Goal: Task Accomplishment & Management: Complete application form

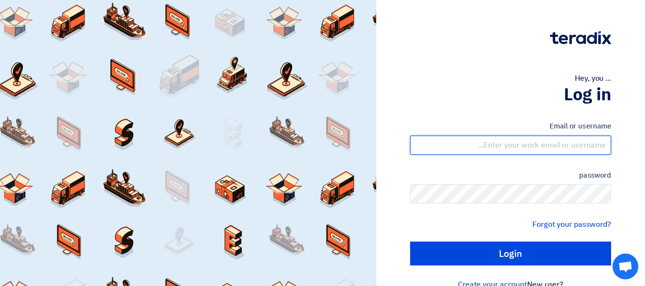
drag, startPoint x: 570, startPoint y: 144, endPoint x: 645, endPoint y: 189, distance: 86.9
click at [571, 144] on input "text" at bounding box center [510, 145] width 201 height 19
type input "hussain@alhuwaisksa.com"
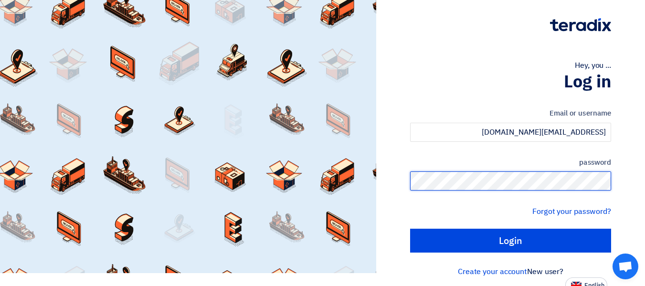
scroll to position [20, 0]
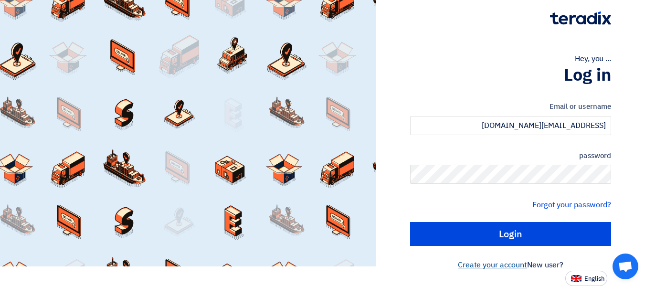
click at [512, 265] on font "Create your account" at bounding box center [492, 264] width 69 height 11
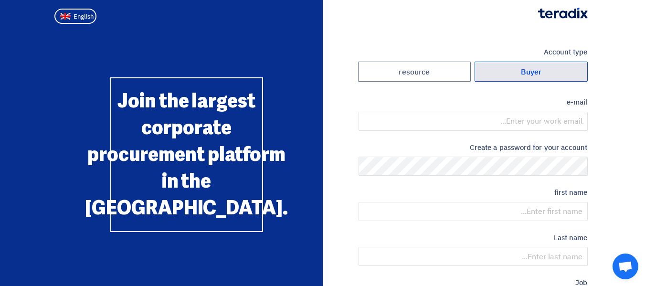
click at [570, 73] on label "Buyer" at bounding box center [530, 72] width 113 height 21
click at [570, 73] on input "Buyer" at bounding box center [531, 71] width 112 height 19
radio input "true"
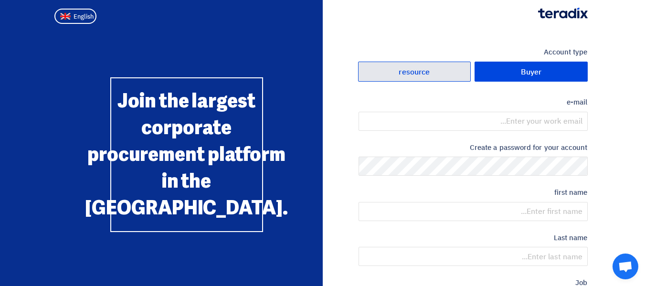
click at [435, 71] on label "resource" at bounding box center [414, 72] width 113 height 21
click at [435, 71] on input "resource" at bounding box center [414, 71] width 112 height 19
radio input "true"
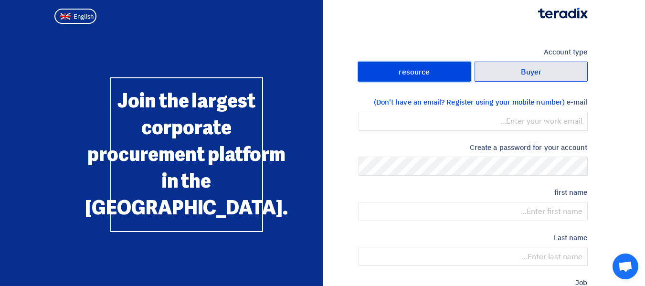
click at [550, 75] on label "Buyer" at bounding box center [530, 72] width 113 height 21
click at [550, 75] on input "Buyer" at bounding box center [531, 71] width 112 height 19
radio input "true"
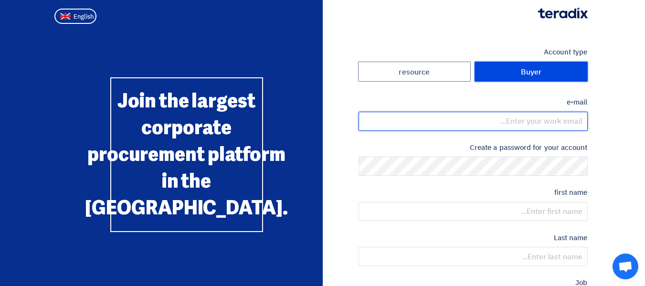
drag, startPoint x: 547, startPoint y: 122, endPoint x: 558, endPoint y: 126, distance: 11.9
click at [547, 122] on input "email" at bounding box center [472, 121] width 229 height 19
type input "hussain@alhuwaisksa.com"
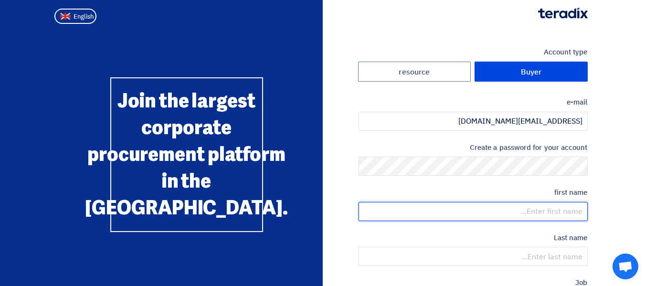
click at [565, 210] on input "text" at bounding box center [472, 211] width 229 height 19
type input "TAFAZZAL"
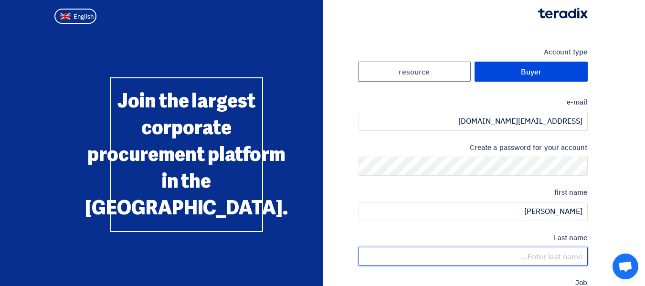
click at [562, 255] on input "text" at bounding box center [472, 256] width 229 height 19
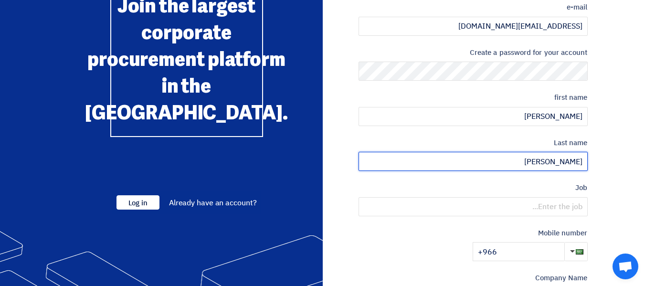
scroll to position [95, 0]
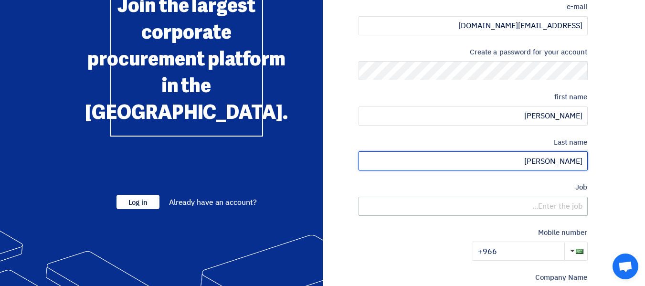
type input "HOSSAIN"
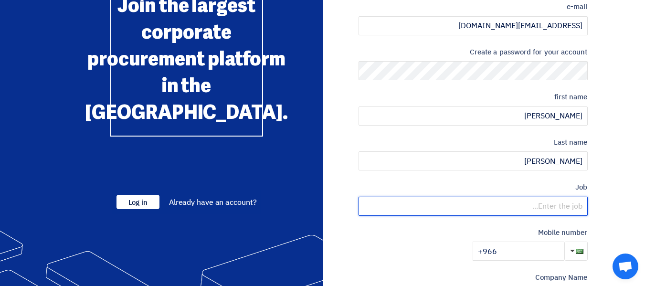
click at [557, 207] on input "text" at bounding box center [472, 206] width 229 height 19
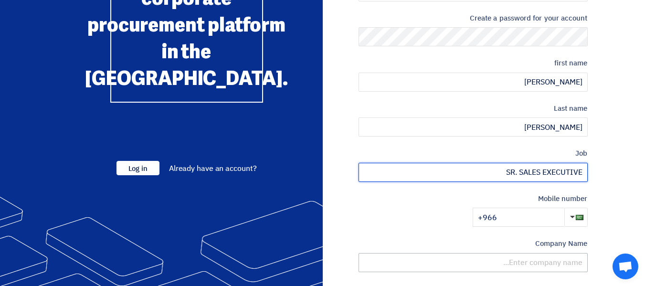
scroll to position [191, 0]
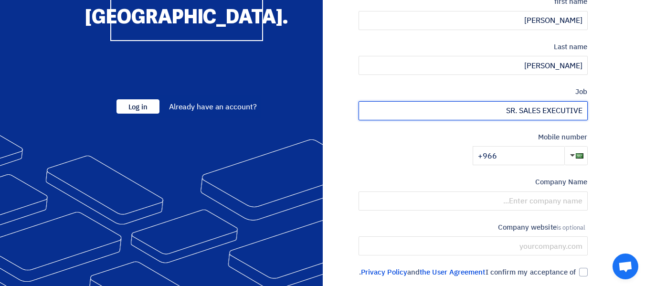
type input "SR. SALES EXECUTIVE"
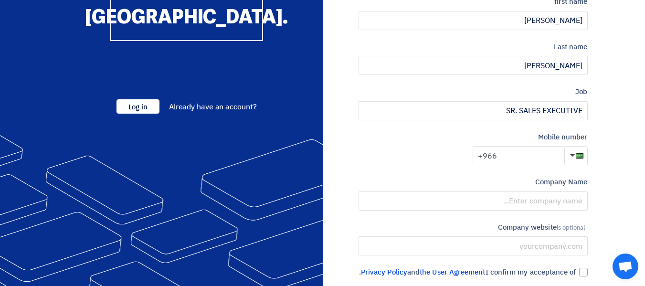
click at [538, 159] on input "+966" at bounding box center [518, 155] width 92 height 19
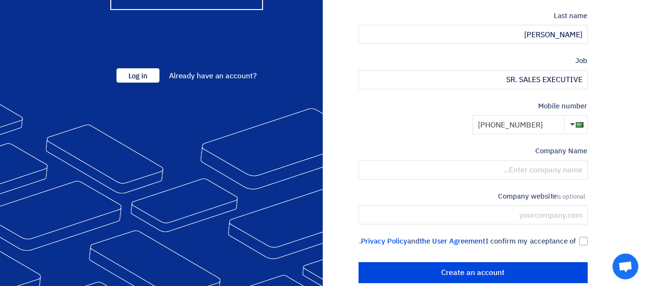
scroll to position [239, 0]
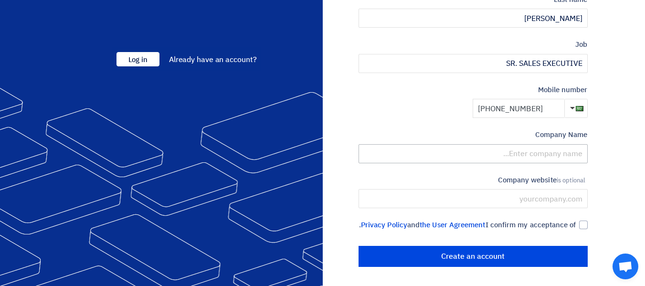
type input "+966 561542780"
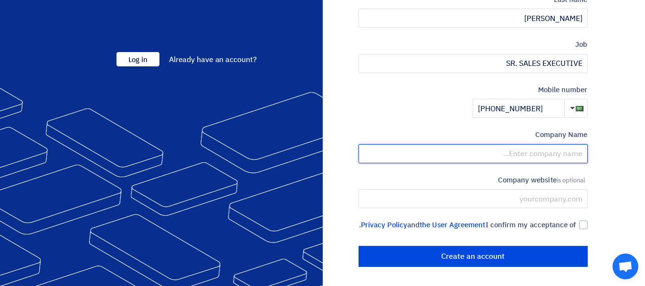
click at [575, 157] on input "text" at bounding box center [472, 153] width 229 height 19
type input "HAMAD ALHUWAIS COMPANY LIMITED"
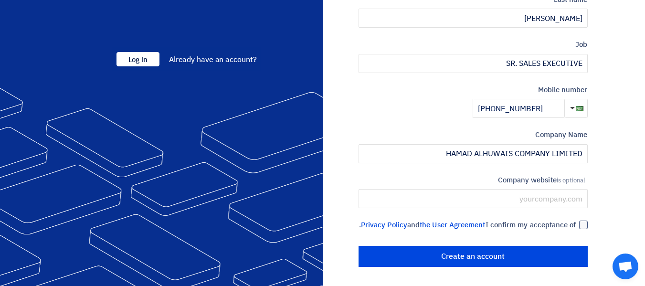
click at [583, 220] on div at bounding box center [583, 224] width 9 height 9
click at [576, 220] on input "I confirm my acceptance of the User Agreement and Privacy Policy ." at bounding box center [461, 229] width 229 height 19
checkbox input "true"
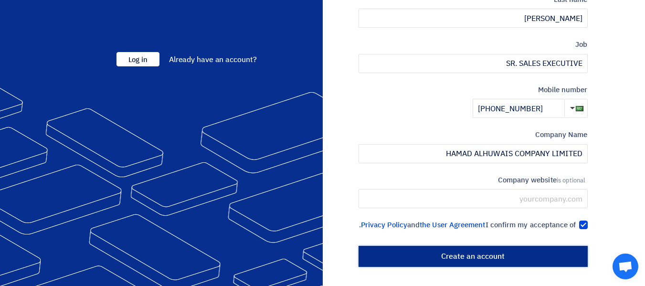
click at [524, 255] on input "Create an account" at bounding box center [472, 256] width 229 height 21
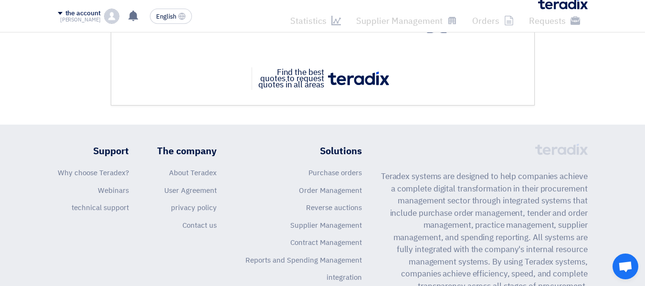
scroll to position [143, 0]
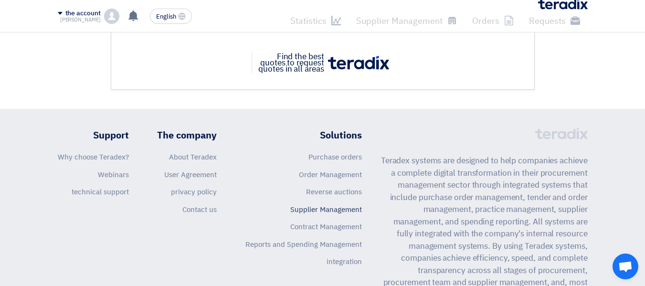
click at [343, 206] on font "Supplier Management" at bounding box center [326, 209] width 72 height 10
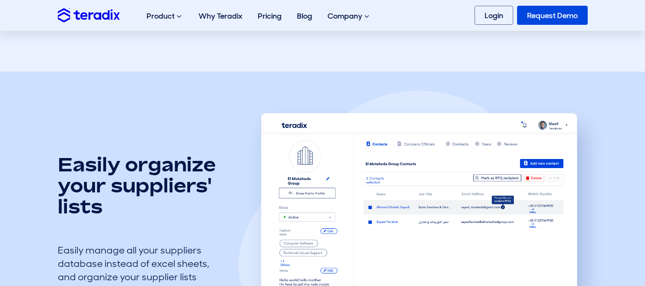
scroll to position [286, 0]
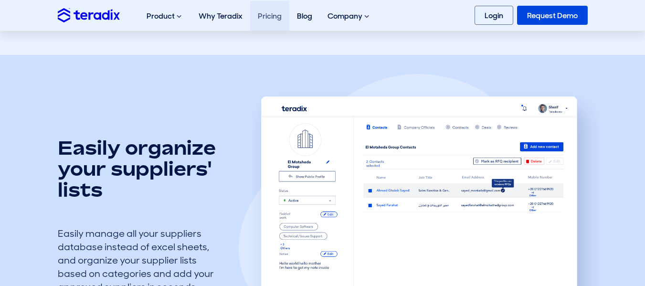
click at [276, 20] on link "Pricing" at bounding box center [269, 16] width 39 height 30
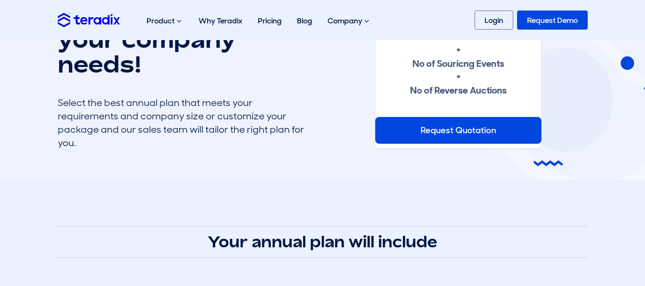
scroll to position [95, 0]
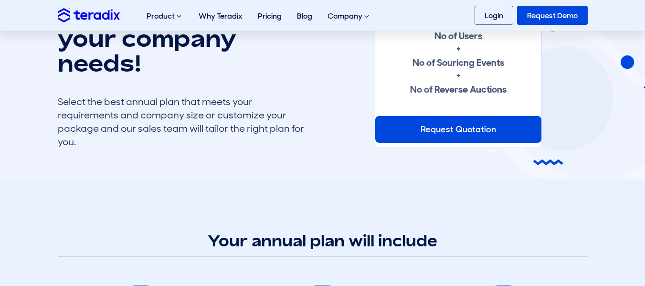
click at [468, 128] on div "Request Quotation" at bounding box center [458, 129] width 166 height 27
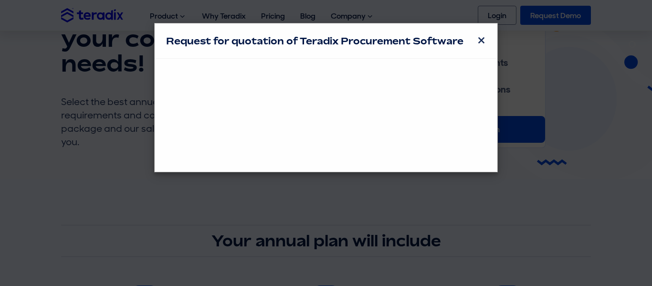
click at [482, 40] on span "×" at bounding box center [481, 40] width 9 height 19
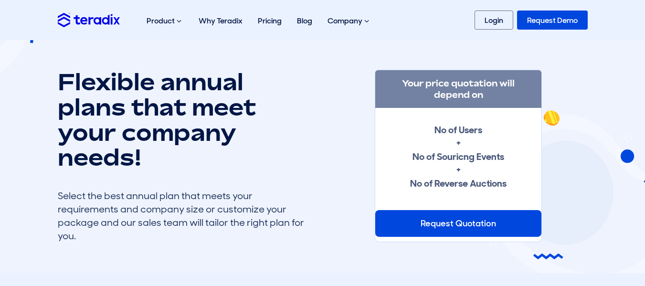
scroll to position [0, 0]
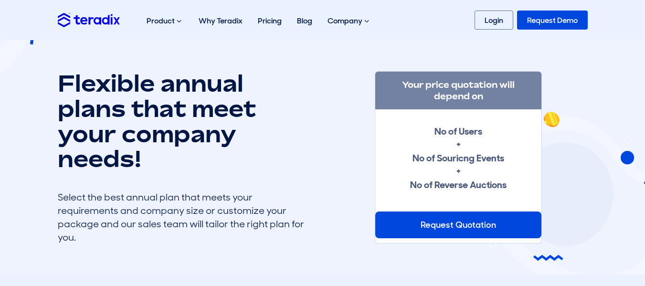
click at [556, 24] on link "Request Demo" at bounding box center [552, 19] width 71 height 19
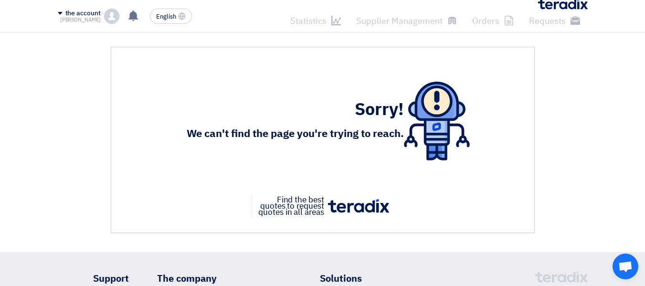
click at [364, 209] on img at bounding box center [358, 205] width 61 height 13
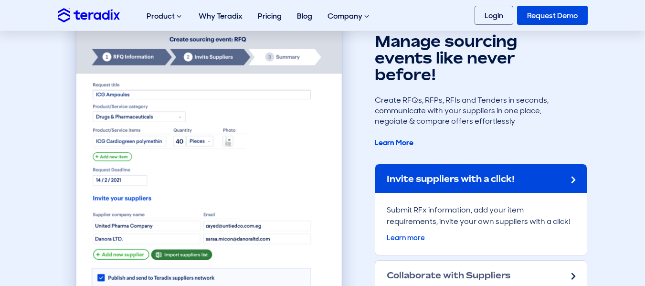
scroll to position [859, 0]
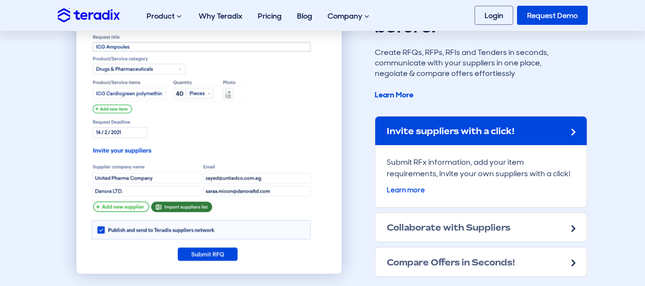
click at [514, 130] on h2 "Invite suppliers with a click!" at bounding box center [451, 131] width 128 height 10
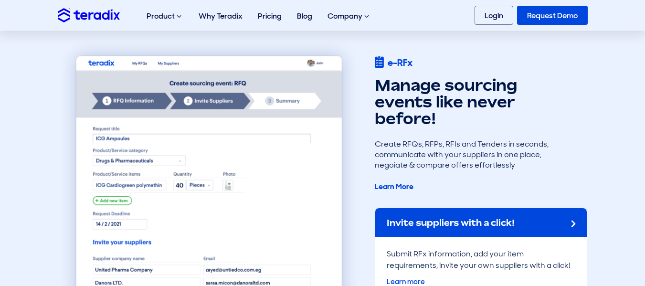
scroll to position [764, 0]
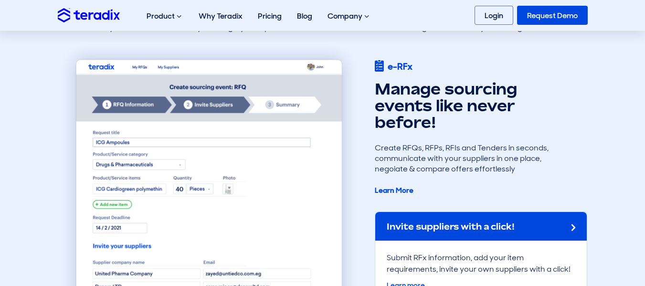
click at [140, 138] on img at bounding box center [209, 214] width 303 height 347
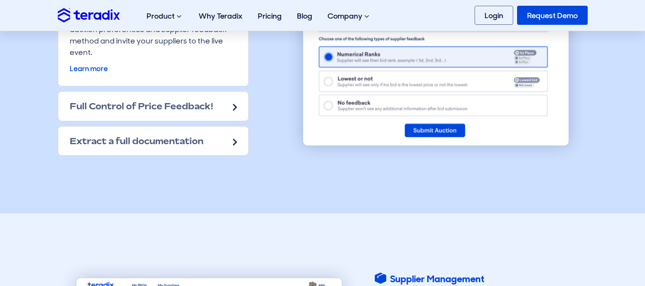
scroll to position [1432, 0]
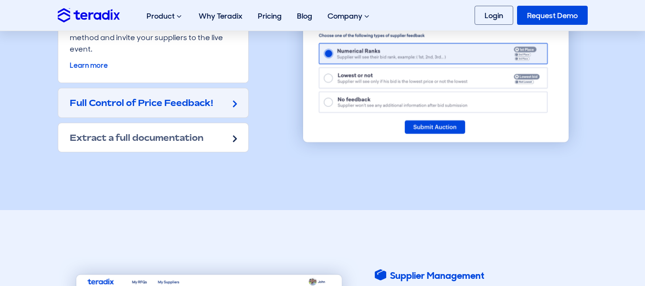
click at [192, 102] on h2 "Full Control of Price Feedback!" at bounding box center [142, 102] width 144 height 10
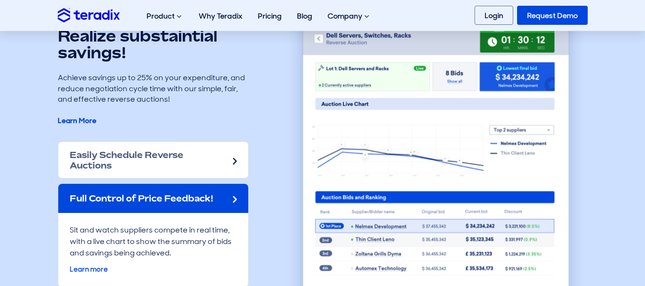
scroll to position [1387, 0]
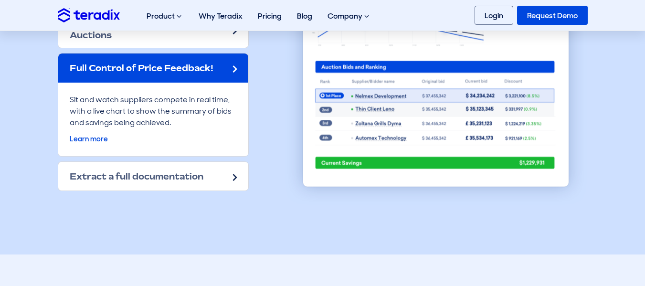
click at [203, 65] on h2 "Full Control of Price Feedback!" at bounding box center [142, 68] width 144 height 10
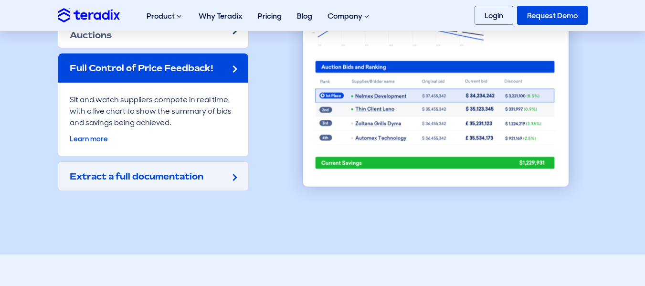
click at [174, 176] on h2 "Extract a full documentation" at bounding box center [137, 176] width 134 height 10
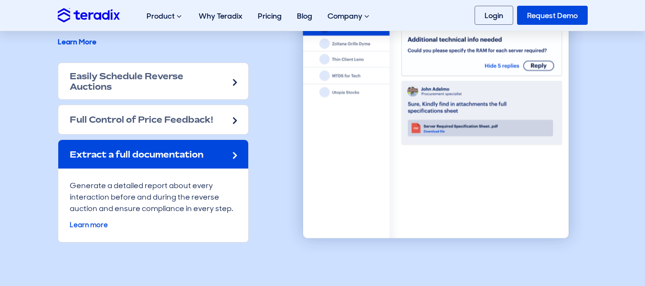
scroll to position [1339, 0]
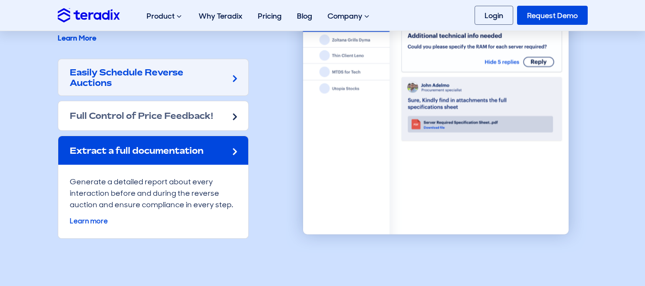
click at [201, 73] on h2 "Easily Schedule Reverse Auctions" at bounding box center [148, 77] width 156 height 21
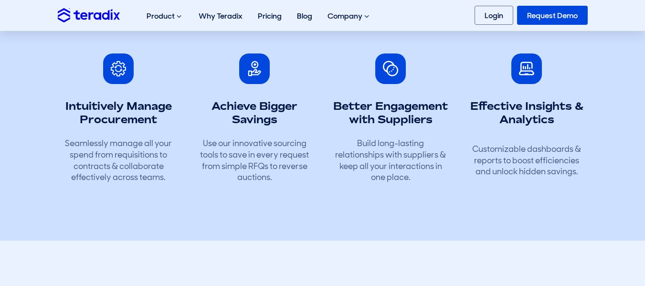
scroll to position [332, 0]
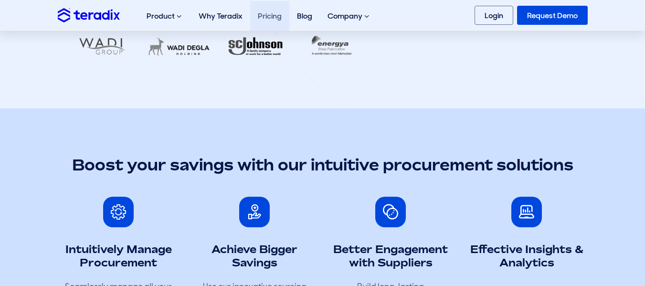
click at [267, 12] on link "Pricing" at bounding box center [269, 16] width 39 height 30
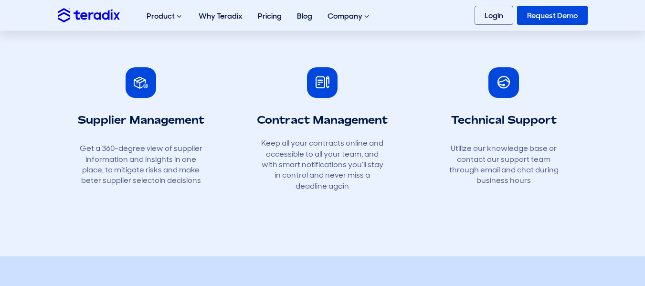
scroll to position [477, 0]
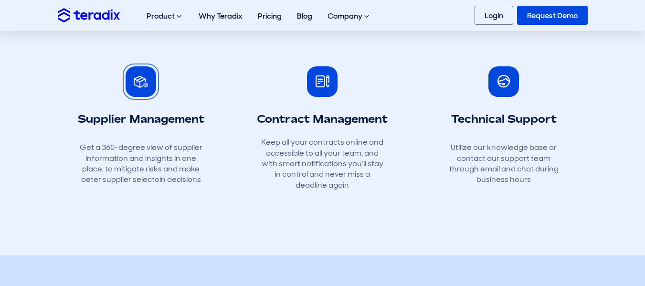
click at [140, 82] on span at bounding box center [141, 81] width 14 height 14
click at [136, 81] on span at bounding box center [141, 81] width 14 height 14
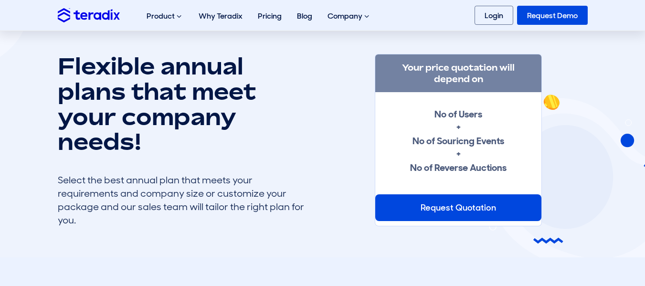
scroll to position [0, 0]
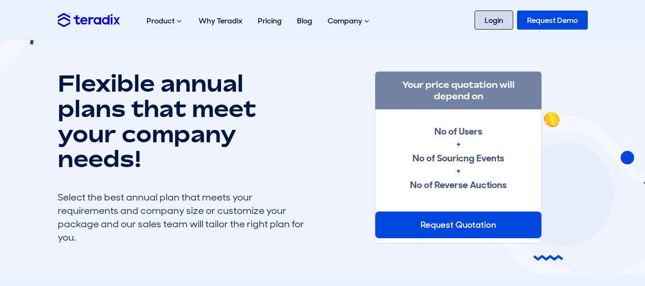
click at [488, 19] on link "Login" at bounding box center [493, 19] width 39 height 19
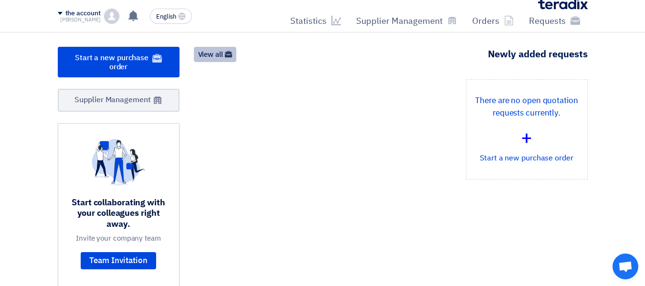
click at [209, 57] on font "View all" at bounding box center [210, 54] width 25 height 10
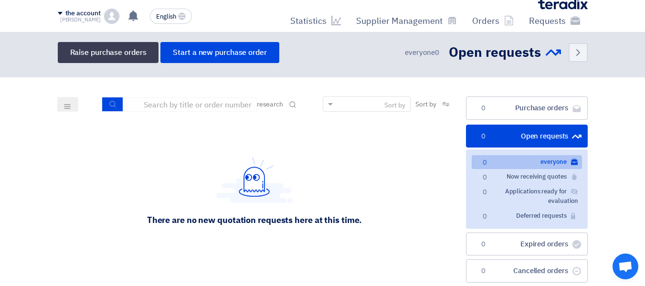
click at [541, 133] on font "Open requests" at bounding box center [544, 136] width 47 height 10
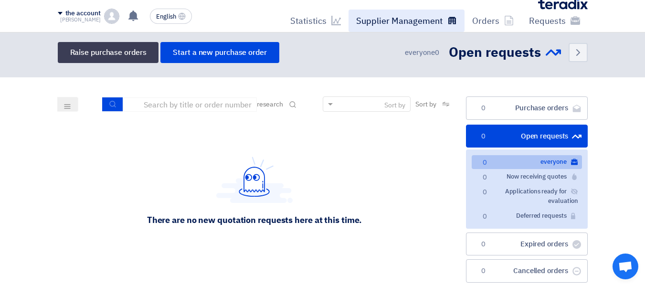
click at [401, 20] on font "Supplier Management" at bounding box center [399, 20] width 86 height 13
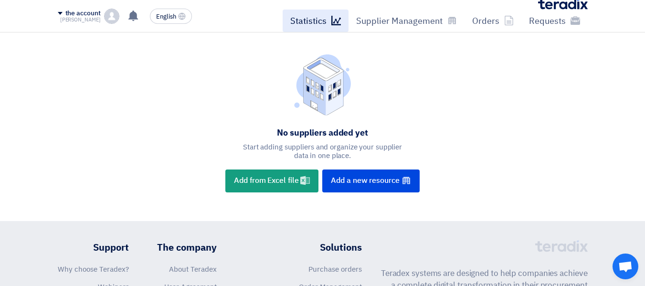
click at [318, 20] on font "Statistics" at bounding box center [308, 20] width 36 height 13
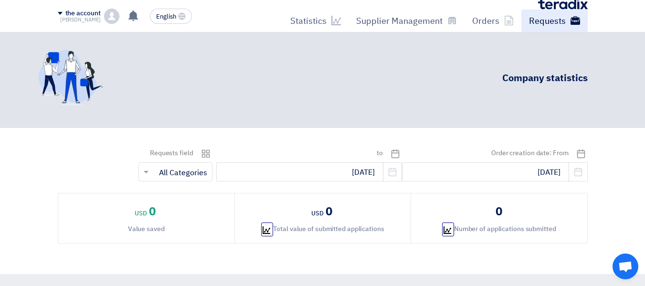
click at [547, 20] on font "Requests" at bounding box center [547, 20] width 37 height 13
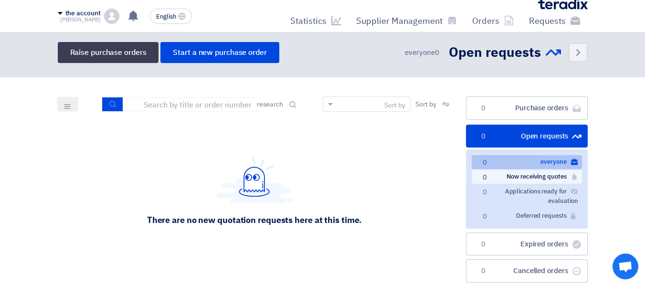
click at [528, 177] on font "Now receiving quotes" at bounding box center [536, 176] width 60 height 9
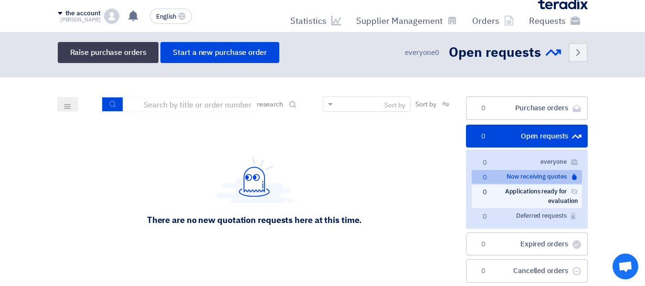
click at [536, 193] on font "Applications ready for evaluation" at bounding box center [541, 196] width 73 height 19
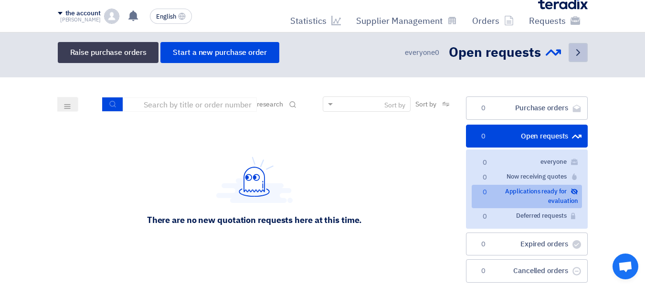
click at [578, 55] on icon "Back" at bounding box center [577, 52] width 11 height 11
